Goal: Communication & Community: Answer question/provide support

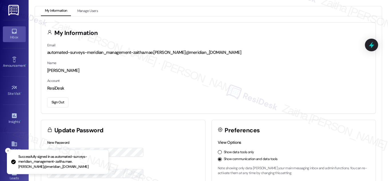
click at [8, 33] on link "Inbox" at bounding box center [14, 33] width 23 height 15
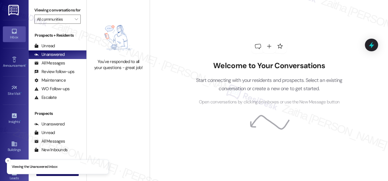
scroll to position [76, 0]
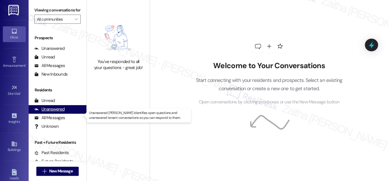
click at [52, 112] on div "Unanswered" at bounding box center [49, 109] width 30 height 6
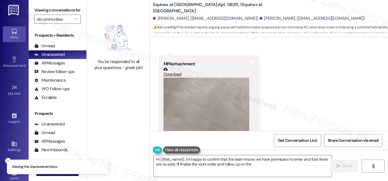
scroll to position [1143, 0]
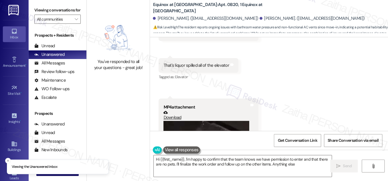
type textarea "Hi {{first_name}}, I'm happy to confirm that the team knows we have permission …"
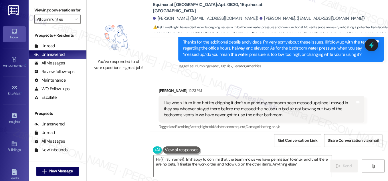
scroll to position [1404, 0]
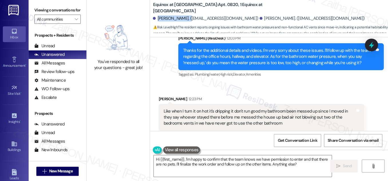
drag, startPoint x: 157, startPoint y: 18, endPoint x: 185, endPoint y: 15, distance: 29.1
click at [185, 15] on div "Ashley Patterson. (pattersona6233@gmail.com) Cederick Patterson. (cederickpatte…" at bounding box center [270, 18] width 235 height 11
copy div "Ashley Patterson"
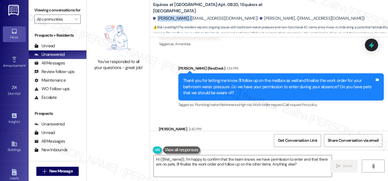
scroll to position [1645, 0]
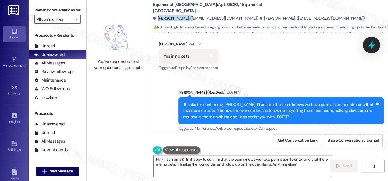
click at [367, 46] on icon at bounding box center [372, 45] width 10 height 10
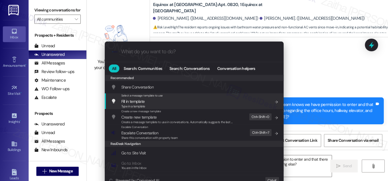
click at [300, 57] on div ".cls-1{fill:#0a055f;}.cls-2{fill:#0cc4c4;} resideskLogoBlueOrange All Search: C…" at bounding box center [194, 90] width 388 height 181
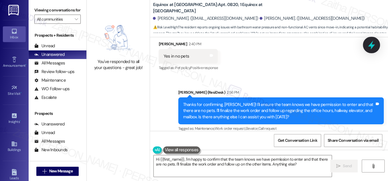
click at [367, 47] on div at bounding box center [371, 45] width 17 height 16
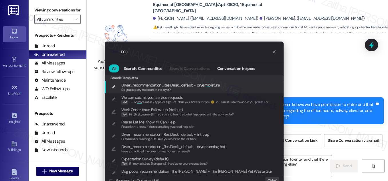
type input "m"
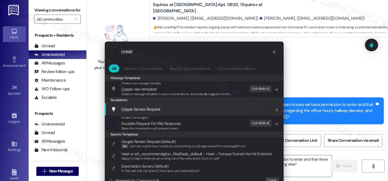
type input "creat"
click at [144, 108] on span "Creat e Service Request" at bounding box center [140, 108] width 39 height 5
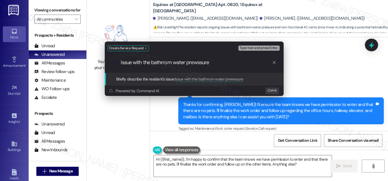
click at [156, 61] on input "Issue with the bathrrom water prewssure" at bounding box center [196, 63] width 151 height 6
click at [195, 65] on input "Issue with the bathroomwater prewssure" at bounding box center [196, 63] width 151 height 6
click at [173, 63] on input "Issue with the bathroomwater prewssure" at bounding box center [196, 63] width 151 height 6
click at [198, 61] on input "Issue with the bathroom water prewssure" at bounding box center [196, 63] width 151 height 6
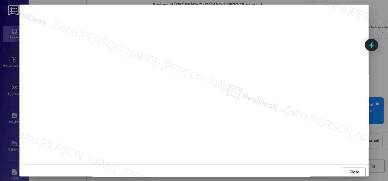
scroll to position [6, 0]
click at [353, 168] on span "Close" at bounding box center [354, 169] width 10 height 6
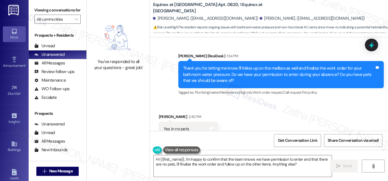
scroll to position [1567, 0]
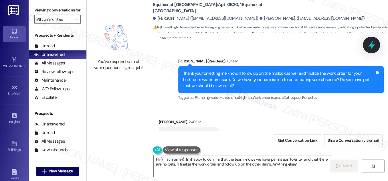
click at [368, 48] on icon at bounding box center [372, 45] width 10 height 10
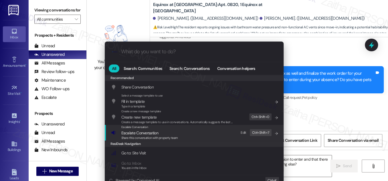
click at [141, 133] on span "Escalate Conversation" at bounding box center [139, 132] width 37 height 5
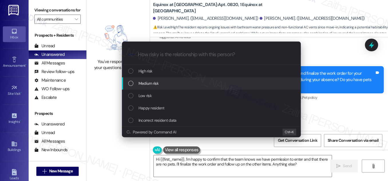
click at [153, 84] on span "Medium risk" at bounding box center [149, 83] width 20 height 6
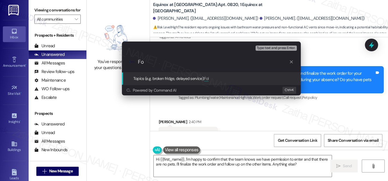
type input "F"
paste input "8489363"
click at [177, 60] on input "WO #8489363 FIled by ResiDesk" at bounding box center [213, 62] width 151 height 6
click at [222, 63] on input "WO #8489363 Filed by ResiDesk" at bounding box center [213, 62] width 151 height 6
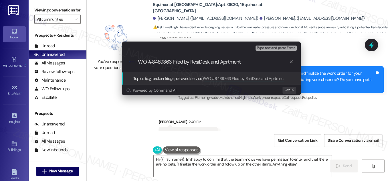
type input "WO #8489363 Filed by ResiDesk and Aprtment"
drag, startPoint x: 138, startPoint y: 60, endPoint x: 256, endPoint y: 62, distance: 118.0
click at [256, 62] on div ".cls-1{fill:#0a055f;}.cls-2{fill:#0cc4c4;} resideskLogoBlueOrange WO #8489363 F…" at bounding box center [211, 62] width 179 height 20
drag, startPoint x: 220, startPoint y: 62, endPoint x: 137, endPoint y: 58, distance: 82.5
click at [137, 58] on div ".cls-1{fill:#0a055f;}.cls-2{fill:#0cc4c4;} resideskLogoBlueOrange WO #8489363 F…" at bounding box center [211, 62] width 179 height 20
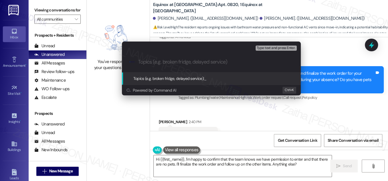
paste input "Follow-Up on Office Hours, Hallway, Elevator, and Bathroom Water Pressure"
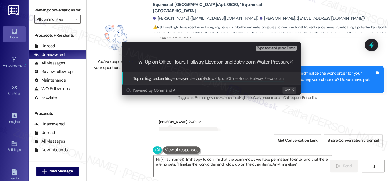
scroll to position [0, 0]
click at [251, 62] on input "Follow-Up on Office Hours, Hallway, Elevator, and Bathroom Water Pressure" at bounding box center [213, 62] width 151 height 6
type input "Follow-Up on Office Hours, Hallway, Elevator, Mailbox, and Bathroom Water Press…"
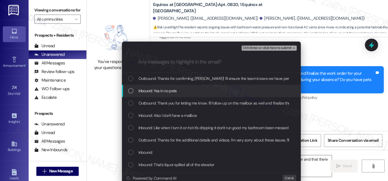
click at [128, 90] on div "List of options" at bounding box center [130, 90] width 5 height 5
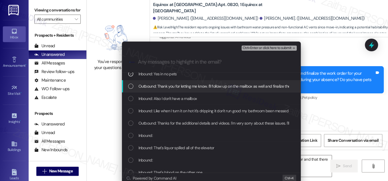
scroll to position [26, 0]
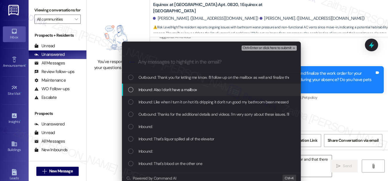
click at [132, 90] on div "Inbound: Also I don't have a mailbox" at bounding box center [211, 89] width 167 height 6
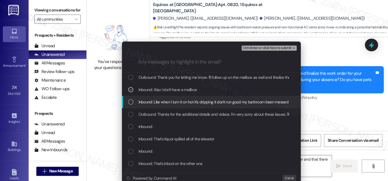
click at [130, 101] on div "List of options" at bounding box center [130, 101] width 5 height 5
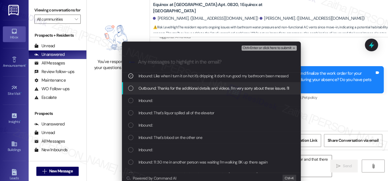
scroll to position [52, 0]
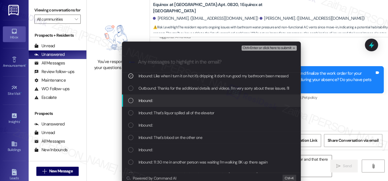
drag, startPoint x: 131, startPoint y: 98, endPoint x: 132, endPoint y: 106, distance: 7.2
click at [131, 98] on div "List of options" at bounding box center [130, 100] width 5 height 5
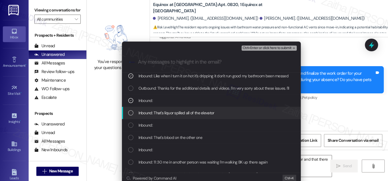
click at [132, 112] on div "Inbound: That's liquor spilled all of the elevator" at bounding box center [211, 113] width 167 height 6
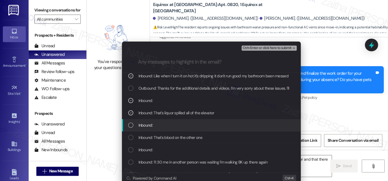
click at [131, 123] on div "Inbound:" at bounding box center [211, 125] width 179 height 12
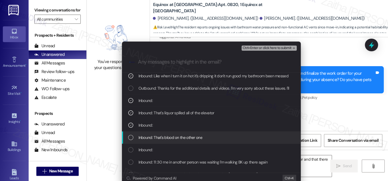
click at [131, 137] on div "List of options" at bounding box center [130, 137] width 5 height 5
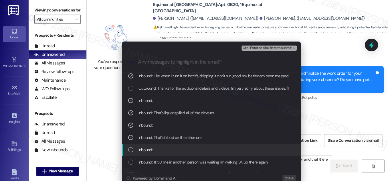
click at [133, 148] on div "Inbound:" at bounding box center [211, 150] width 167 height 6
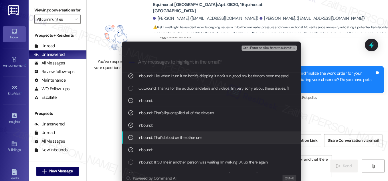
scroll to position [104, 0]
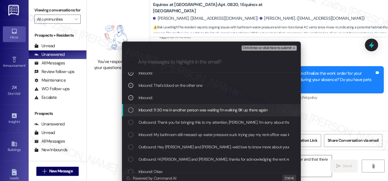
click at [133, 111] on div "Inbound: 11 :30 me in another person was waiting I'm walking BK up there again" at bounding box center [211, 110] width 167 height 6
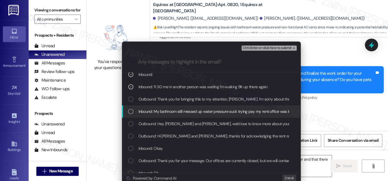
scroll to position [130, 0]
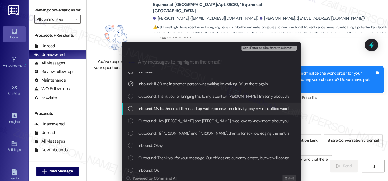
click at [129, 110] on div "List of options" at bounding box center [130, 108] width 5 height 5
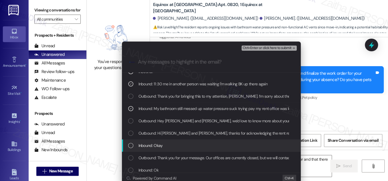
click at [131, 146] on div "List of options" at bounding box center [130, 145] width 5 height 5
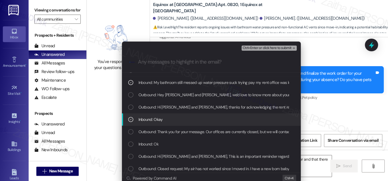
click at [129, 118] on icon "List of options" at bounding box center [131, 119] width 4 height 4
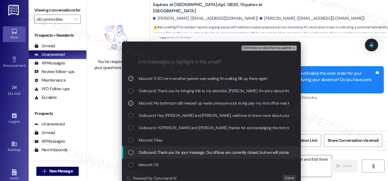
scroll to position [130, 0]
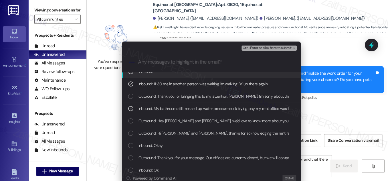
click at [262, 47] on span "Ctrl+Enter or click here to submit" at bounding box center [267, 48] width 49 height 4
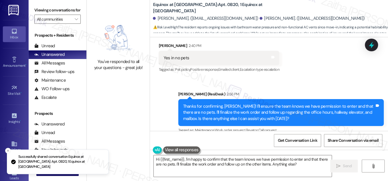
scroll to position [1645, 0]
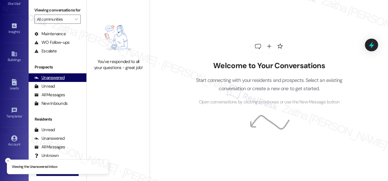
scroll to position [76, 0]
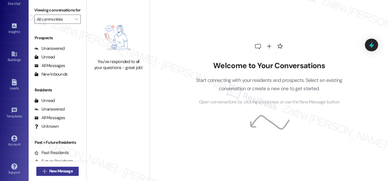
click at [66, 170] on span "New Message" at bounding box center [60, 171] width 23 height 6
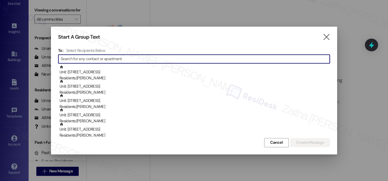
click at [147, 59] on input at bounding box center [195, 59] width 269 height 8
paste input "[PERSON_NAME]"
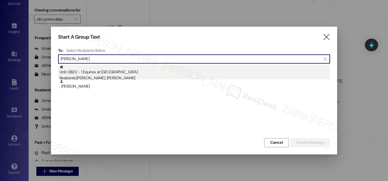
type input "[PERSON_NAME]"
click at [102, 72] on div "Unit: 0B20 - 1 Equinox at Midtown Residents: Cederick Patterson, Ashley Patters…" at bounding box center [195, 73] width 270 height 16
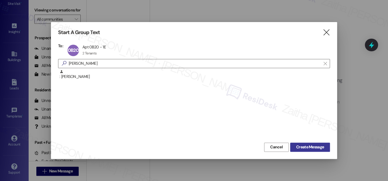
click at [312, 147] on span "Create Message" at bounding box center [310, 147] width 28 height 6
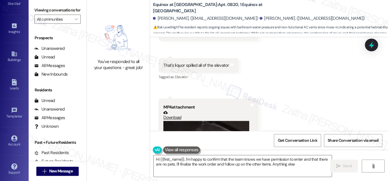
type textarea "Hi {{first_name}}, I'm happy to confirm that the team knows we have permission …"
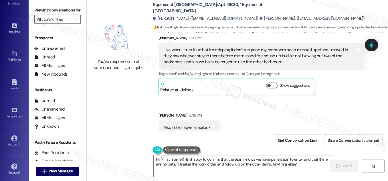
scroll to position [1456, 0]
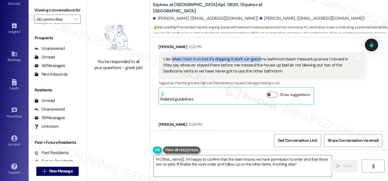
drag, startPoint x: 171, startPoint y: 52, endPoint x: 259, endPoint y: 50, distance: 87.9
click at [259, 56] on div "Like when I turn it on hot it's dripping it don't run good my bathroom been mes…" at bounding box center [258, 65] width 191 height 18
copy div "when I turn it on hot it's dripping it don't run good"
click at [355, 109] on div "Received via SMS Ashley Patterson 12:23 PM Like when I turn it on hot it's drip…" at bounding box center [269, 94] width 238 height 126
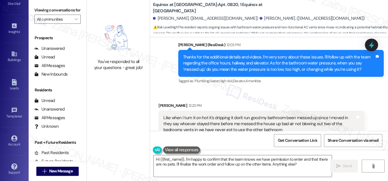
scroll to position [1378, 0]
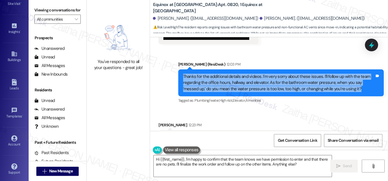
drag, startPoint x: 180, startPoint y: 67, endPoint x: 363, endPoint y: 84, distance: 183.1
click at [363, 84] on div "Thanks for the additional details and videos. I'm very sorry about these issues…" at bounding box center [281, 82] width 206 height 27
copy div "Thanks for the additional details and videos. I'm very sorry about these issues…"
click at [285, 49] on div "Sent via SMS Sarah (ResiDesk) 12:03 PM Thanks for the additional details and vi…" at bounding box center [269, 78] width 238 height 61
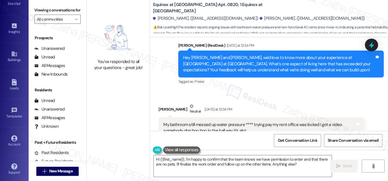
scroll to position [493, 0]
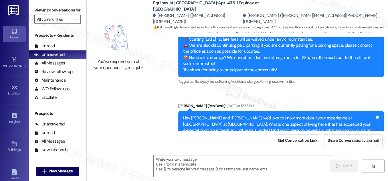
type textarea "Fetching suggested responses. Please feel free to read through the conversation…"
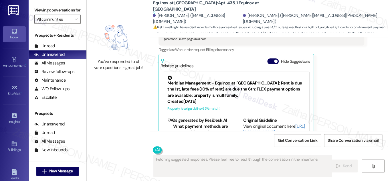
scroll to position [892, 0]
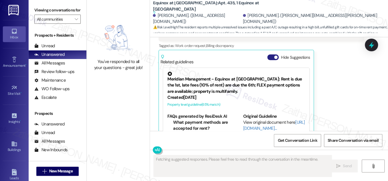
click at [270, 54] on button "Hide Suggestions" at bounding box center [272, 57] width 11 height 6
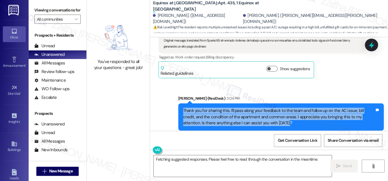
drag, startPoint x: 181, startPoint y: 98, endPoint x: 269, endPoint y: 115, distance: 89.6
click at [269, 115] on div "Thank you for sharing this. I'll pass along your feedback to the team and follo…" at bounding box center [281, 116] width 206 height 27
copy div "Thank you for sharing this. I'll pass along your feedback to the team and follo…"
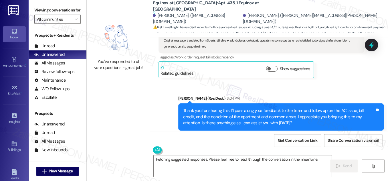
click at [367, 82] on div "Sent via SMS Sarah (ResiDesk) 3:04 PM Thank you for sharing this. I'll pass alo…" at bounding box center [269, 112] width 238 height 61
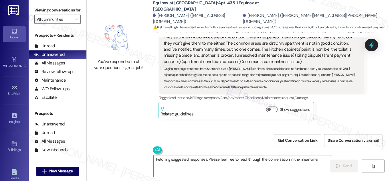
scroll to position [620, 0]
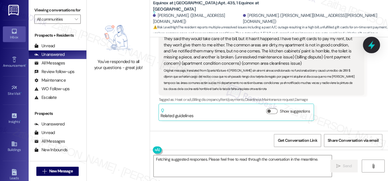
click at [369, 44] on icon at bounding box center [372, 45] width 10 height 10
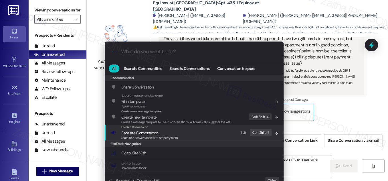
click at [132, 133] on span "Escalate Conversation" at bounding box center [139, 132] width 37 height 5
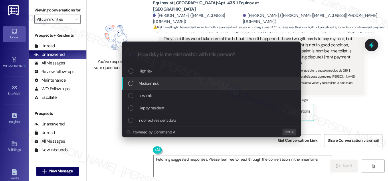
click at [155, 83] on span "Medium risk" at bounding box center [149, 83] width 20 height 6
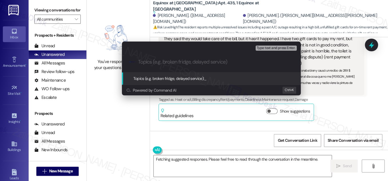
paste input "Follow-Up on AC Issue, Bill Credit, and Apartment/Common Area Concerns"
type input "Follow-Up on AC Issue, Bill Credit, and Apartment/Common Area Concerns"
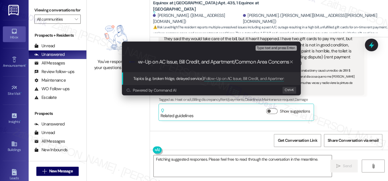
click at [182, 60] on input "Follow-Up on AC Issue, Bill Credit, and Apartment/Common Area Concerns" at bounding box center [213, 62] width 151 height 6
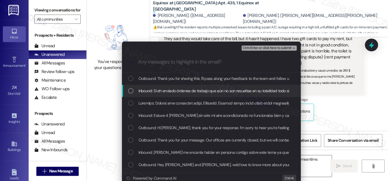
click at [130, 91] on div "List of options" at bounding box center [130, 90] width 5 height 5
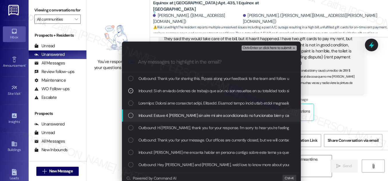
click at [129, 115] on div "List of options" at bounding box center [130, 115] width 5 height 5
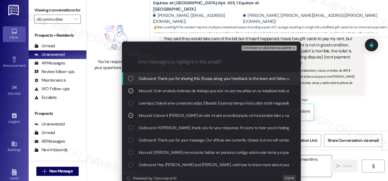
click at [258, 45] on div "Ctrl+Enter or click here to submit" at bounding box center [270, 47] width 56 height 7
click at [258, 47] on span "Ctrl+Enter or click here to submit" at bounding box center [267, 48] width 49 height 4
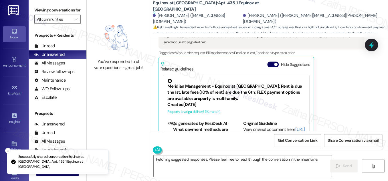
scroll to position [892, 0]
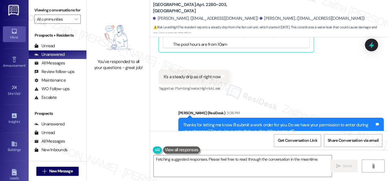
scroll to position [646, 0]
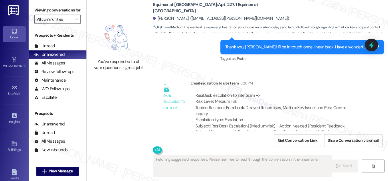
scroll to position [700, 0]
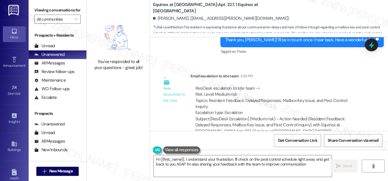
type textarea "Hi {{first_name}}, I understand your frustration. I'll check on the pest contro…"
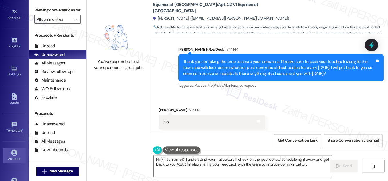
scroll to position [90, 0]
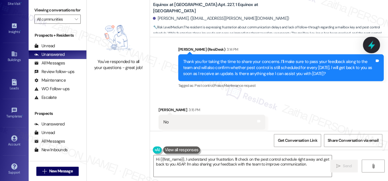
click at [375, 44] on icon at bounding box center [372, 45] width 10 height 10
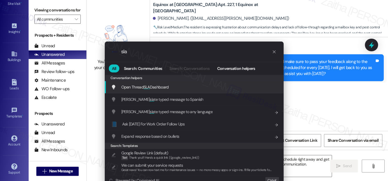
type input "sla"
click at [153, 84] on span "Open Thread SLA Dashboard" at bounding box center [145, 87] width 48 height 6
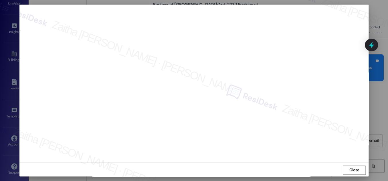
scroll to position [6, 0]
click at [355, 172] on span "Close" at bounding box center [354, 169] width 12 height 9
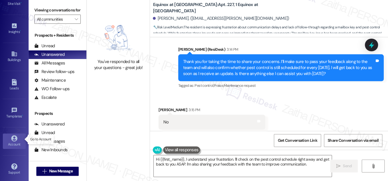
click at [12, 137] on icon at bounding box center [14, 138] width 6 height 6
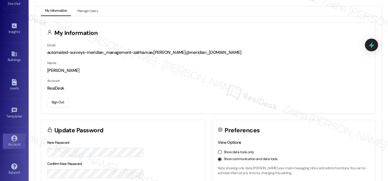
click at [60, 102] on button "Sign Out" at bounding box center [57, 102] width 21 height 10
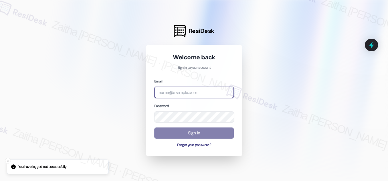
click at [192, 96] on input "email" at bounding box center [194, 92] width 80 height 11
type input "automated-surveys-apartment_management_pros-zaitha.mae.[PERSON_NAME]@apartment_…"
